Goal: Information Seeking & Learning: Learn about a topic

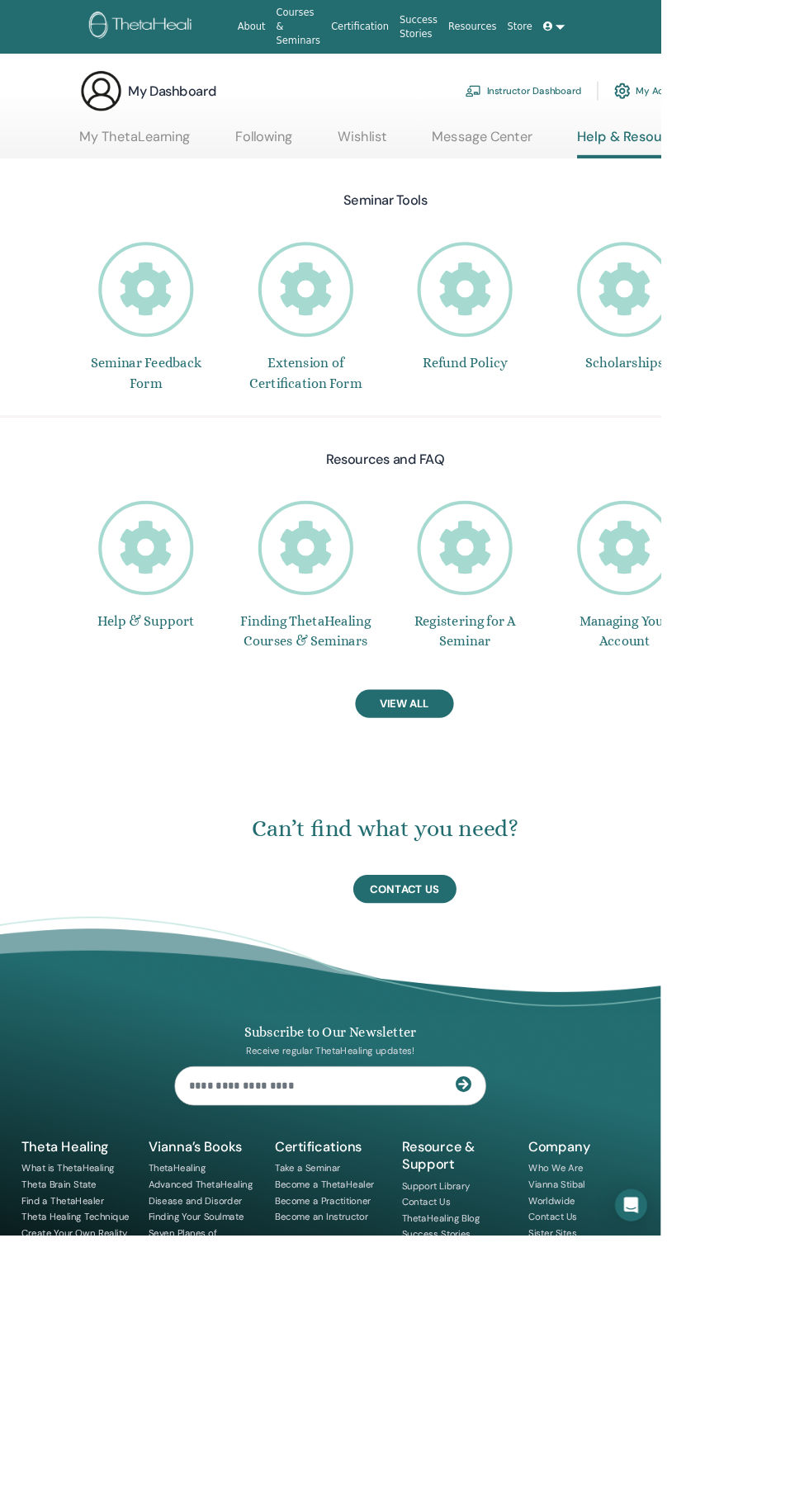
click at [186, 169] on link "My ThetaLearning" at bounding box center [165, 174] width 135 height 33
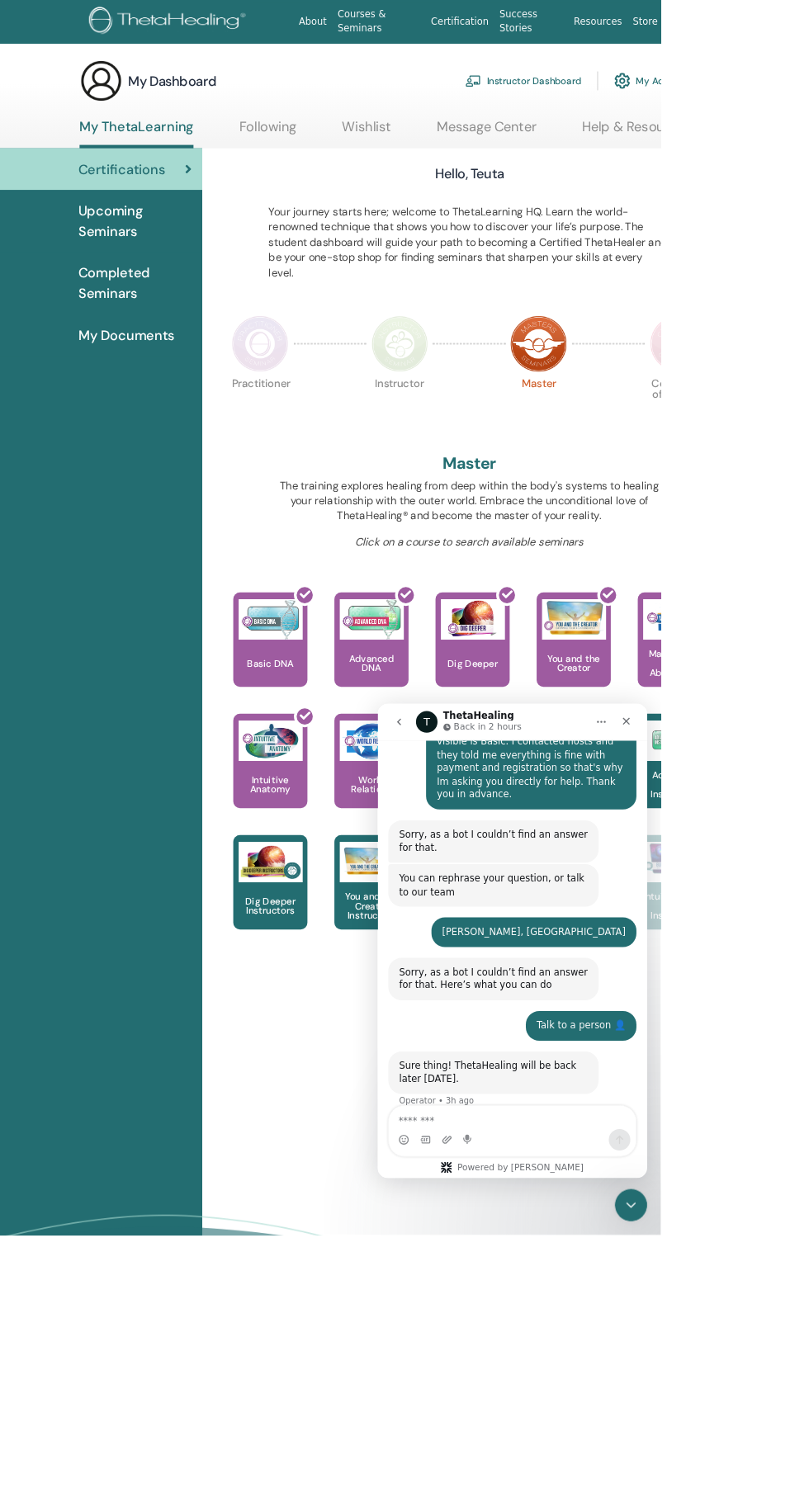
scroll to position [801, 0]
click at [556, 1078] on img at bounding box center [579, 1056] width 79 height 50
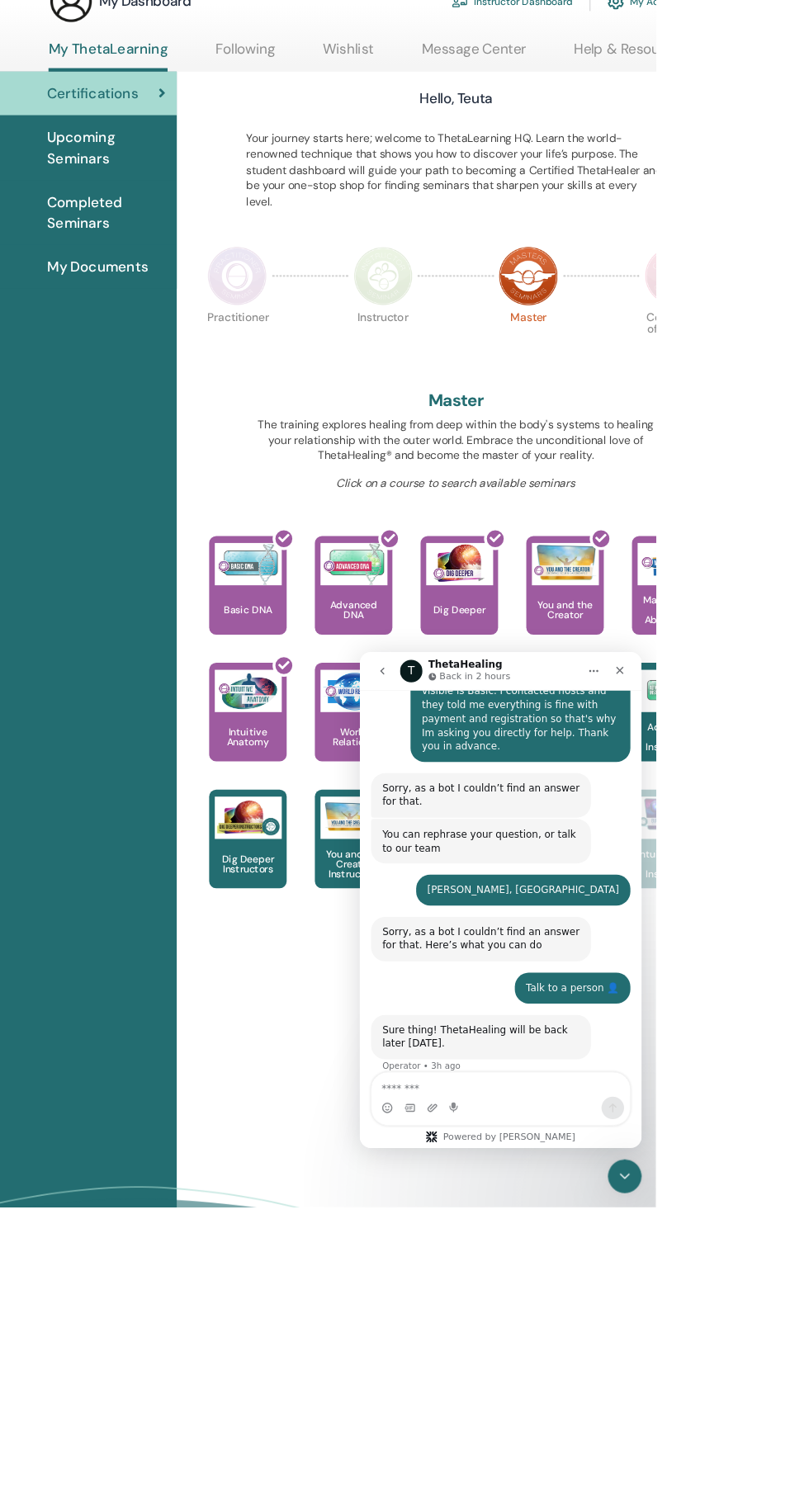
scroll to position [84, 0]
